Goal: Transaction & Acquisition: Register for event/course

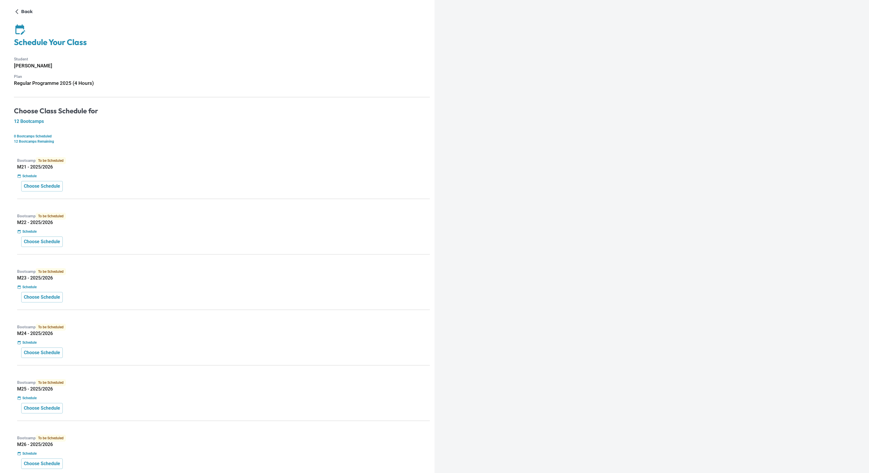
click at [113, 180] on div "Bootcamp To be Scheduled M21 - 2025/2026 Schedule Choose Schedule" at bounding box center [222, 176] width 416 height 46
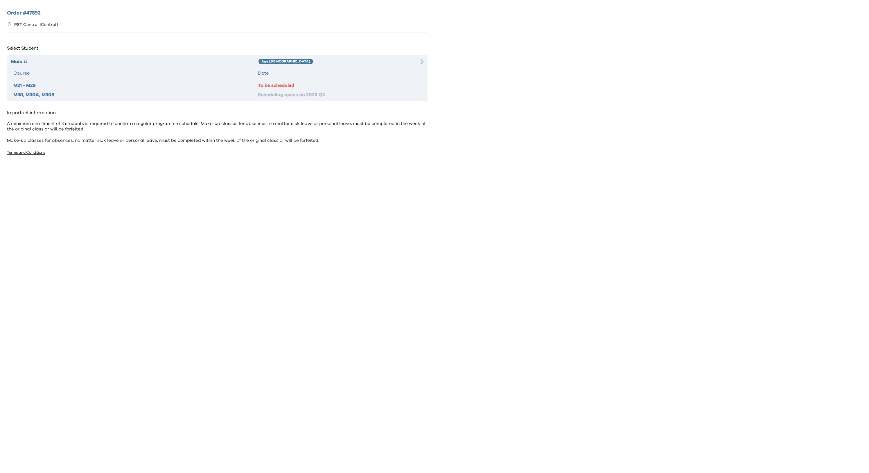
click at [125, 70] on div "Course" at bounding box center [135, 73] width 245 height 7
click at [295, 67] on div "Maia Li Age 8-9 Course Date M21 - M29 To be scheduled M30, M30A, M30B Schedulin…" at bounding box center [217, 78] width 421 height 46
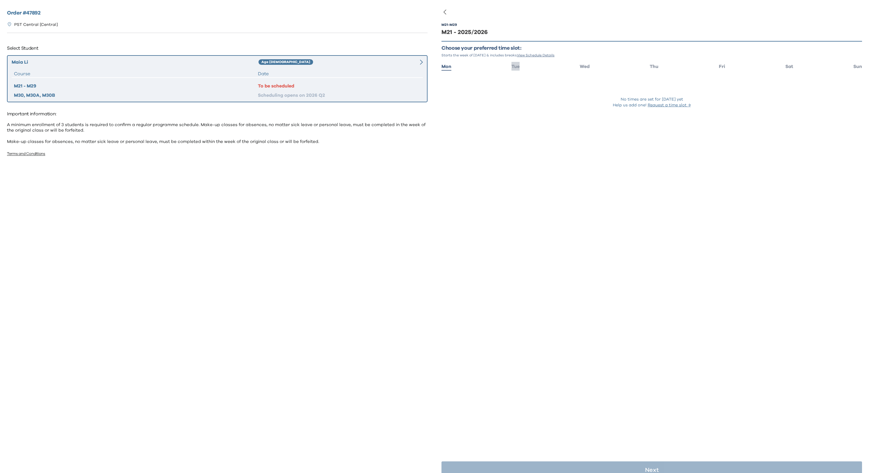
click at [517, 69] on li "Tue" at bounding box center [516, 66] width 8 height 8
click at [444, 65] on span "Mon" at bounding box center [447, 66] width 10 height 5
click at [517, 66] on span "Tue" at bounding box center [516, 66] width 8 height 5
click at [526, 114] on div "M21 - M29 M21 - 2025/2026 Choose your preferred time slot: Starts the week of S…" at bounding box center [652, 72] width 421 height 117
click at [539, 120] on div "M21 - M29 M21 - 2025/2026 Choose your preferred time slot: Starts the week of S…" at bounding box center [652, 72] width 421 height 117
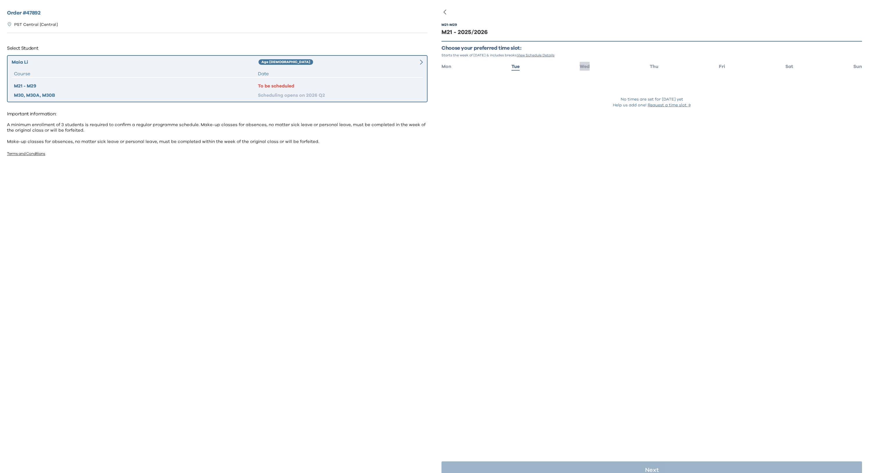
click at [581, 65] on span "Wed" at bounding box center [585, 66] width 10 height 5
click at [651, 66] on span "Thu" at bounding box center [654, 66] width 9 height 5
click at [719, 68] on span "Fri" at bounding box center [722, 66] width 6 height 5
click at [786, 68] on span "Sat" at bounding box center [790, 66] width 8 height 5
click at [854, 67] on span "Sun" at bounding box center [858, 66] width 9 height 5
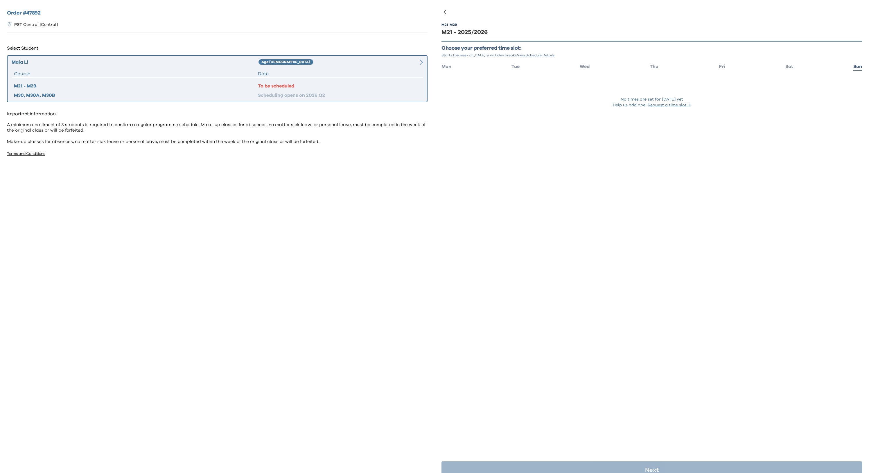
click at [520, 68] on ul "Mon Tue Wed Thu Fri Sat Sun" at bounding box center [652, 66] width 421 height 8
click at [512, 68] on span "Tue" at bounding box center [516, 66] width 8 height 5
click at [510, 205] on div "M21 - M29 M21 - 2025/2026 Choose your preferred time slot: Starts the week of S…" at bounding box center [652, 248] width 421 height 473
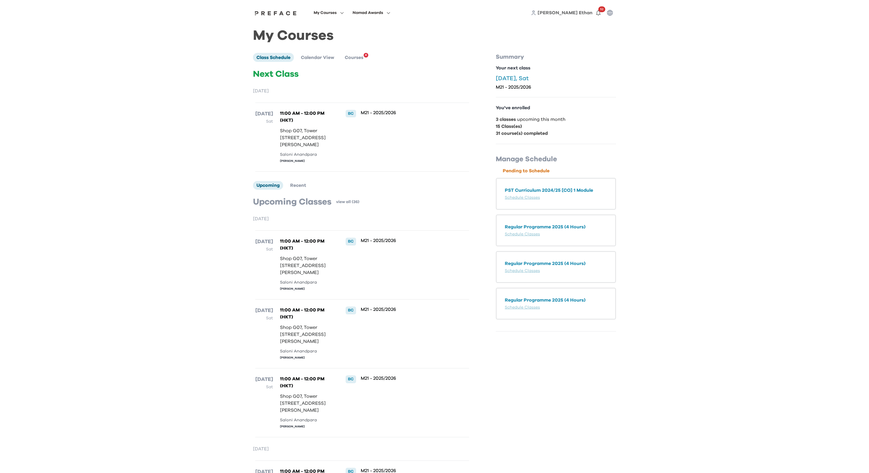
click at [642, 82] on div "My Courses Nomad Awards Yin Nam Ethan 52 My Courses Class Schedule Calendar Vie…" at bounding box center [434, 305] width 869 height 611
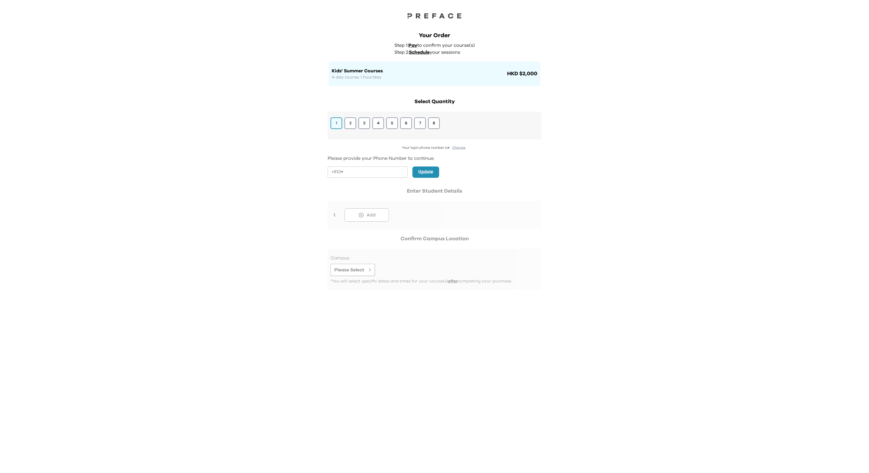
click at [348, 124] on button "2" at bounding box center [351, 123] width 12 height 12
click at [455, 184] on div "Your login phone number is + Change Please provide your Phone Number to continu…" at bounding box center [435, 197] width 214 height 105
click at [373, 213] on div at bounding box center [435, 218] width 214 height 63
click at [398, 206] on div at bounding box center [435, 218] width 214 height 63
click at [353, 126] on button "2" at bounding box center [351, 123] width 12 height 12
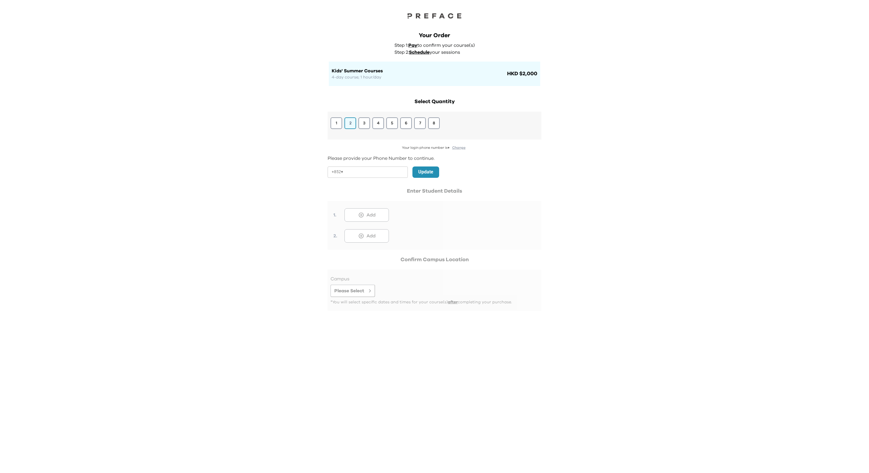
click at [348, 125] on button "2" at bounding box center [351, 123] width 12 height 12
click at [357, 171] on input "tel" at bounding box center [376, 171] width 62 height 11
click at [539, 167] on div "Your login phone number is + Change Please provide your Phone Number to continu…" at bounding box center [435, 197] width 214 height 105
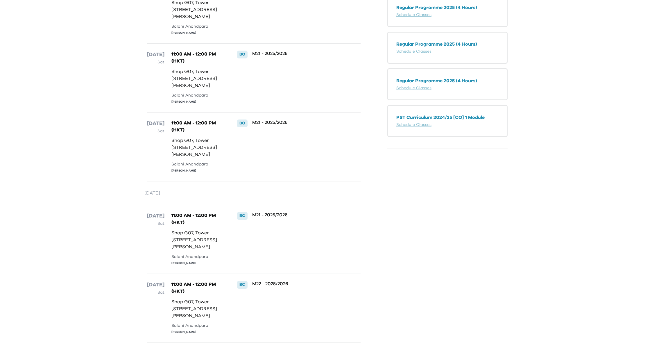
scroll to position [339, 0]
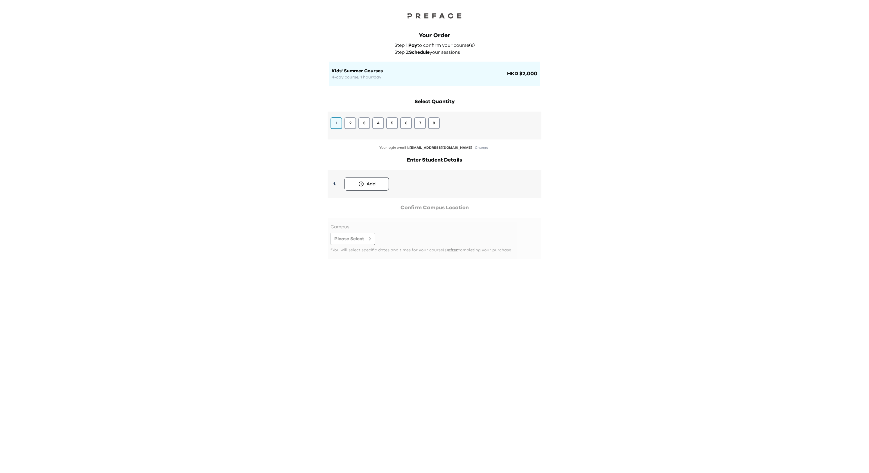
click at [354, 128] on button "2" at bounding box center [351, 123] width 12 height 12
click at [365, 181] on button "Add" at bounding box center [367, 183] width 44 height 13
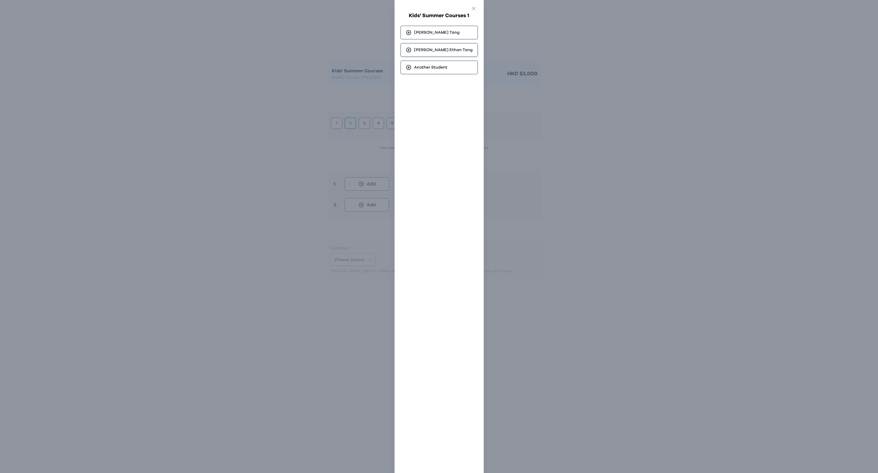
click at [437, 50] on span "Yin Nam [PERSON_NAME]" at bounding box center [443, 50] width 59 height 6
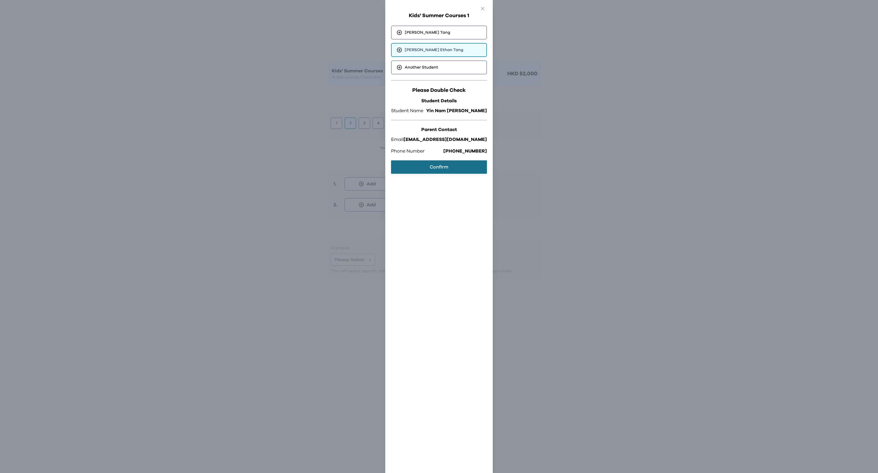
click at [419, 165] on button "Confirm" at bounding box center [439, 166] width 96 height 13
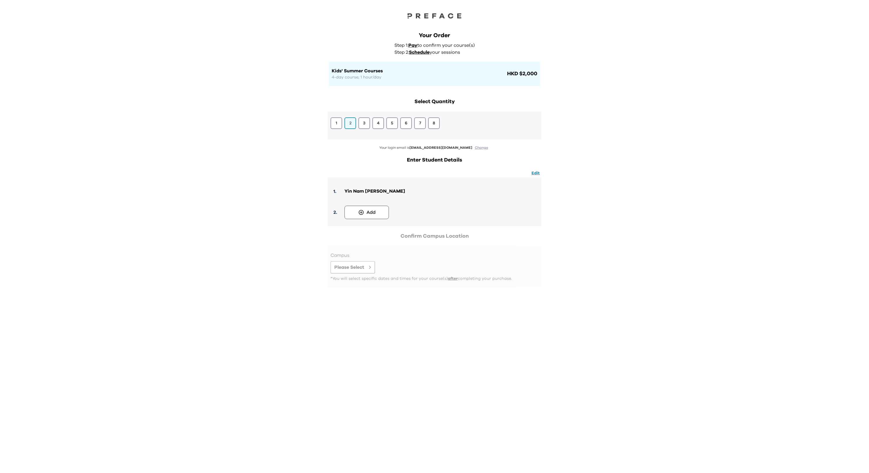
click at [368, 211] on div "Add" at bounding box center [371, 212] width 9 height 7
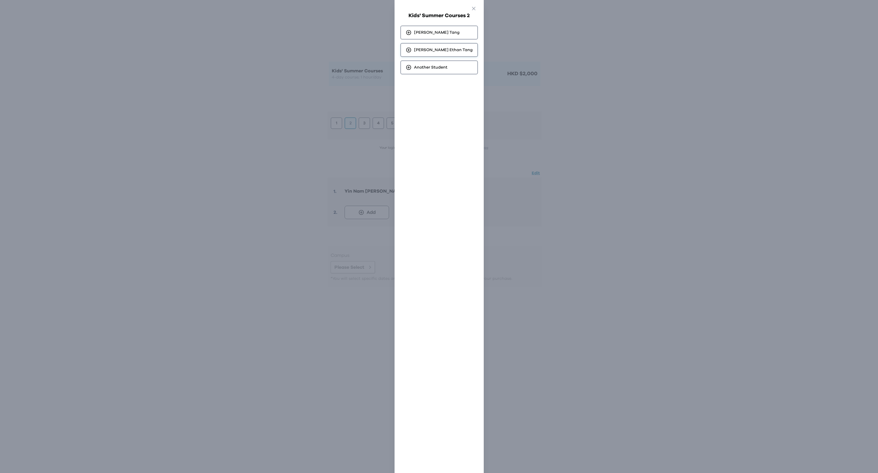
click at [442, 51] on span "Yin Nam [PERSON_NAME]" at bounding box center [443, 50] width 59 height 6
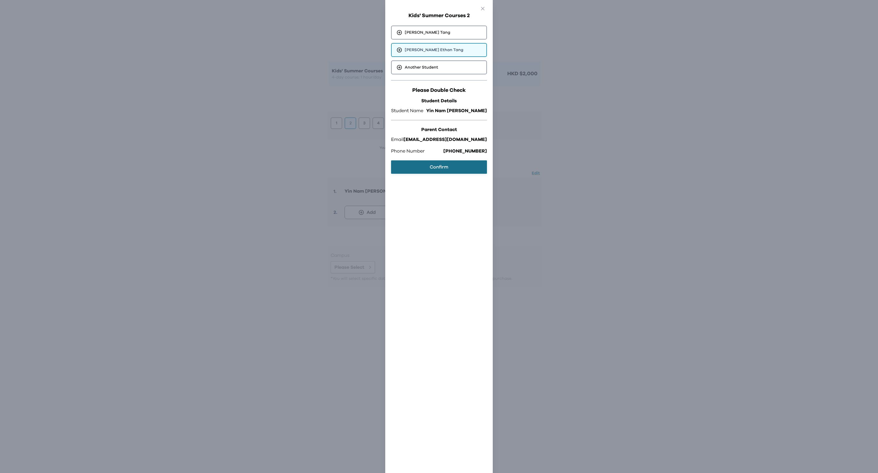
click at [430, 168] on button "Confirm" at bounding box center [439, 166] width 96 height 13
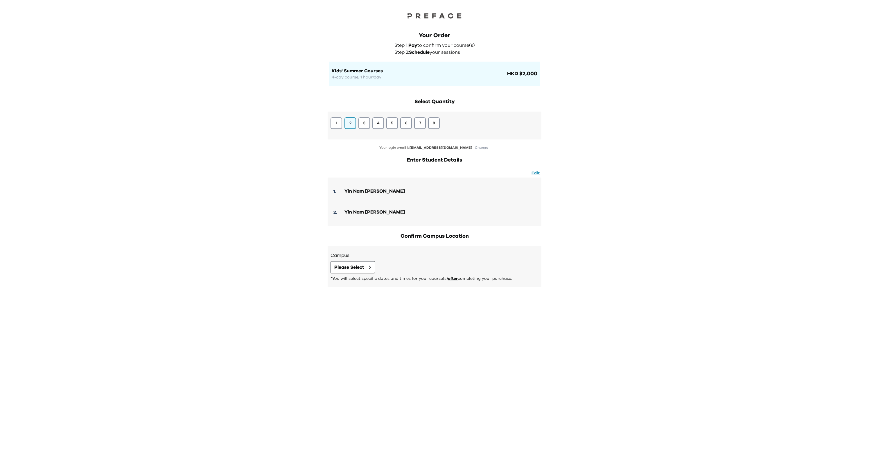
click at [612, 177] on div "Your Order Step 1: Pay to confirm your course(s) Step 2: Schedule your sessions…" at bounding box center [434, 236] width 869 height 473
click at [627, 164] on div "Your Order Step 1: Pay to confirm your course(s) Step 2: Schedule your sessions…" at bounding box center [434, 236] width 869 height 473
click at [360, 266] on span "Please Select" at bounding box center [349, 267] width 30 height 7
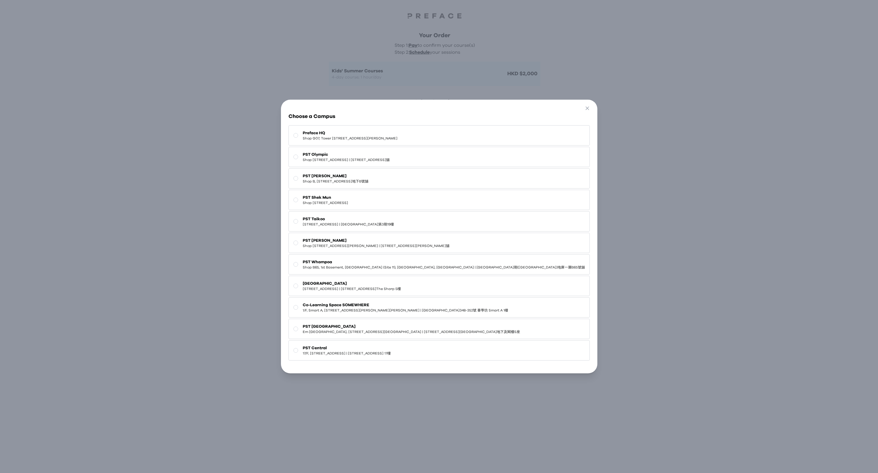
drag, startPoint x: 373, startPoint y: 132, endPoint x: 498, endPoint y: 148, distance: 125.6
click at [374, 136] on span "Shop G07, Tower [STREET_ADDRESS][PERSON_NAME]" at bounding box center [350, 138] width 95 height 5
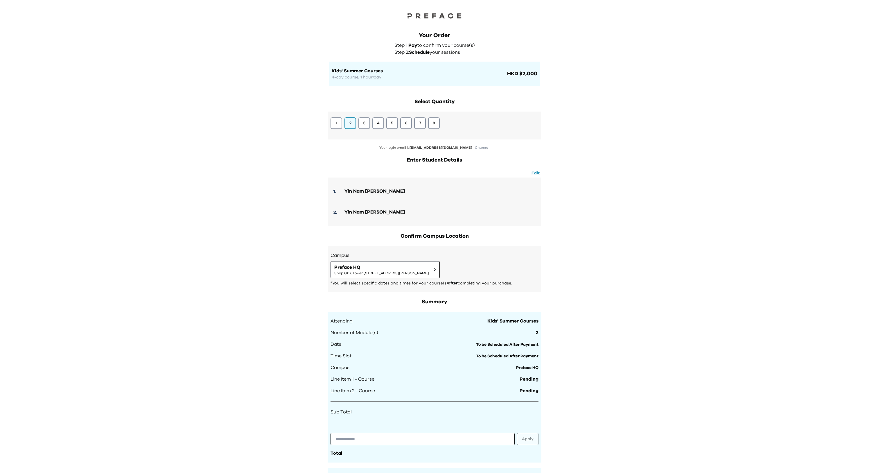
click at [675, 183] on div "Your Order Step 1: Pay to confirm your course(s) Step 2: Schedule your sessions…" at bounding box center [434, 271] width 869 height 542
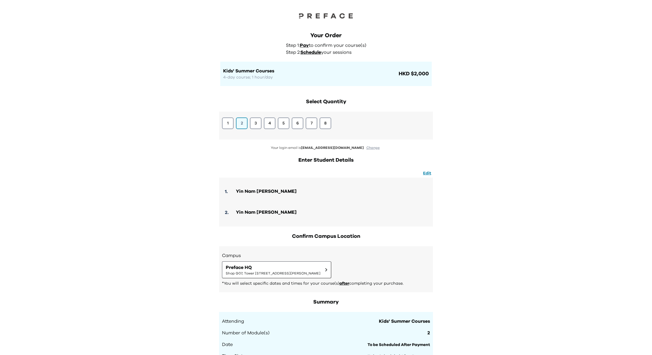
click at [516, 137] on div "Your Order Step 1: Pay to confirm your course(s) Step 2: Schedule your sessions…" at bounding box center [326, 302] width 652 height 604
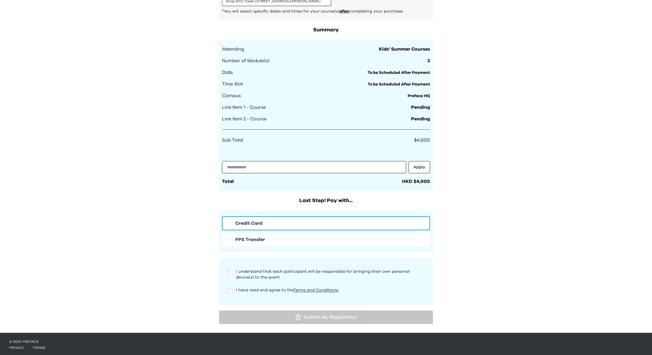
scroll to position [272, 0]
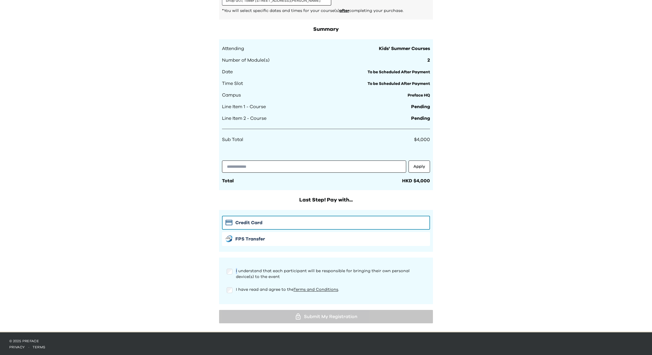
click at [236, 270] on span "I understand that each participant will be responsible for bringing their own p…" at bounding box center [323, 274] width 174 height 10
click at [232, 285] on div "I understand that each participant will be responsible for bringing their own p…" at bounding box center [326, 280] width 208 height 35
click at [253, 166] on input "text" at bounding box center [314, 166] width 184 height 12
click at [236, 165] on input "text" at bounding box center [314, 166] width 184 height 12
paste input "**********"
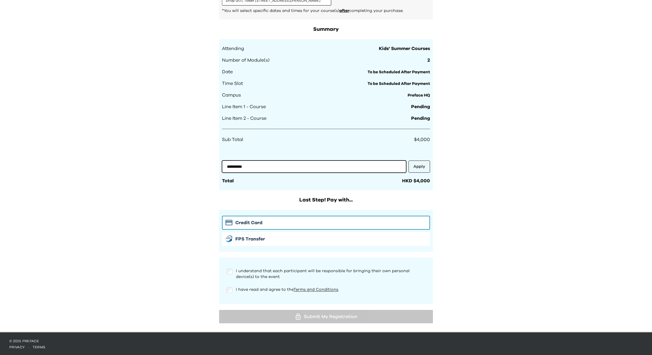
type input "**********"
click at [424, 168] on button "Apply" at bounding box center [418, 166] width 21 height 12
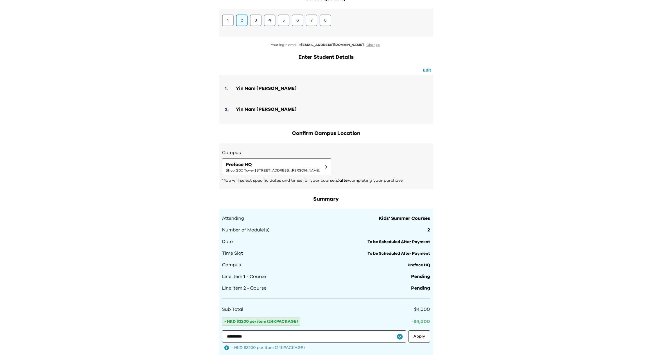
scroll to position [220, 0]
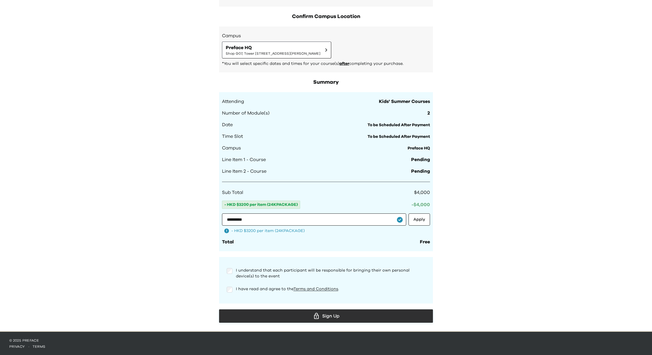
click at [328, 313] on div "Sign Up" at bounding box center [326, 315] width 205 height 9
